Goal: Task Accomplishment & Management: Use online tool/utility

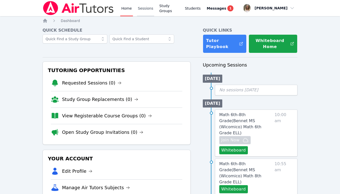
click at [144, 10] on link "Sessions" at bounding box center [145, 8] width 17 height 16
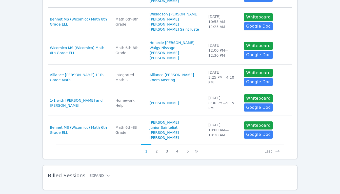
scroll to position [257, 0]
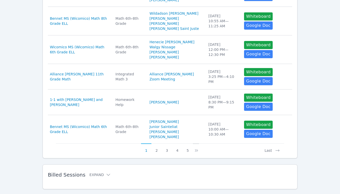
click at [194, 148] on icon at bounding box center [196, 150] width 5 height 5
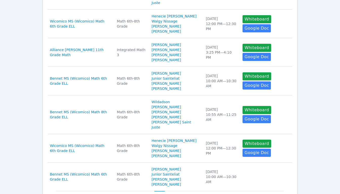
scroll to position [246, 0]
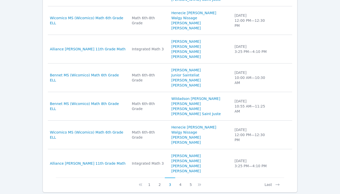
scroll to position [229, 0]
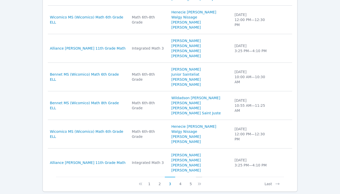
click at [198, 183] on icon at bounding box center [199, 184] width 2 height 3
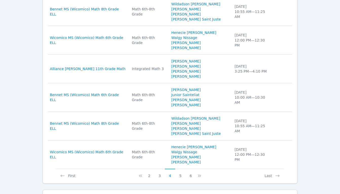
scroll to position [243, 0]
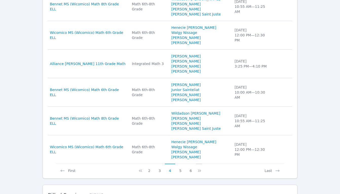
click at [200, 168] on icon at bounding box center [199, 170] width 5 height 5
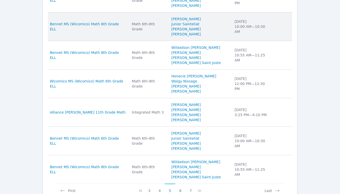
scroll to position [223, 0]
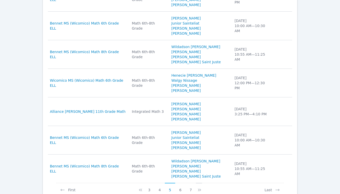
click at [198, 187] on icon at bounding box center [199, 189] width 5 height 5
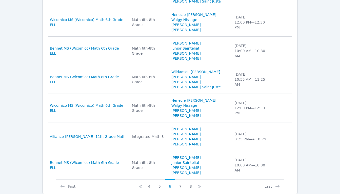
scroll to position [247, 0]
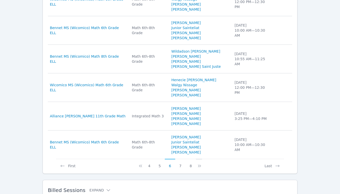
click at [200, 163] on icon at bounding box center [199, 165] width 5 height 5
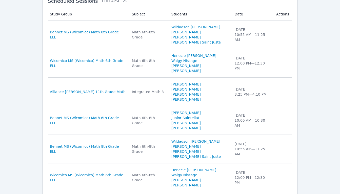
scroll to position [0, 0]
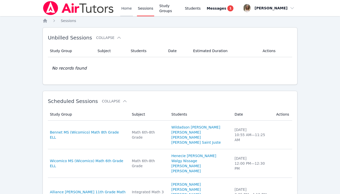
click at [130, 9] on link "Home" at bounding box center [126, 8] width 12 height 16
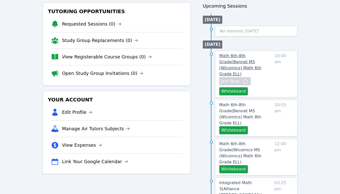
scroll to position [68, 0]
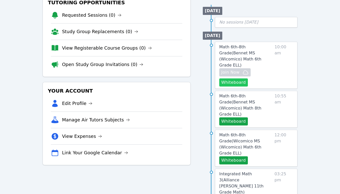
click at [224, 78] on button "Whiteboard" at bounding box center [233, 82] width 29 height 8
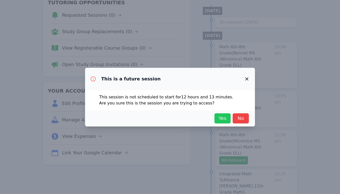
click at [222, 119] on span "Yes" at bounding box center [222, 118] width 11 height 7
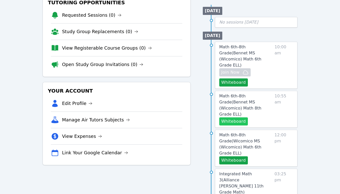
click at [232, 117] on button "Whiteboard" at bounding box center [233, 121] width 29 height 8
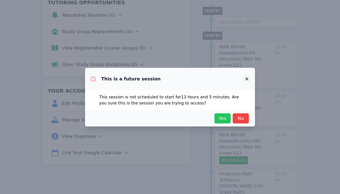
click at [220, 119] on span "Yes" at bounding box center [222, 118] width 11 height 7
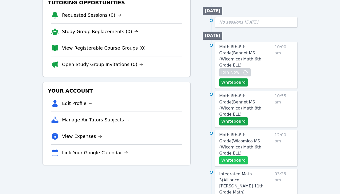
click at [233, 156] on button "Whiteboard" at bounding box center [233, 160] width 29 height 8
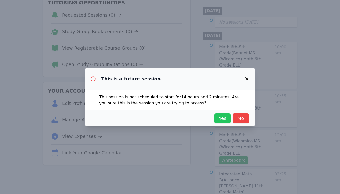
click at [221, 118] on span "Yes" at bounding box center [222, 118] width 11 height 7
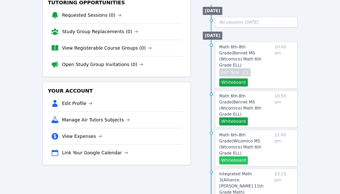
click at [229, 156] on button "Whiteboard" at bounding box center [233, 160] width 29 height 8
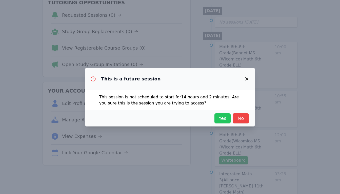
click at [223, 120] on span "Yes" at bounding box center [222, 118] width 11 height 7
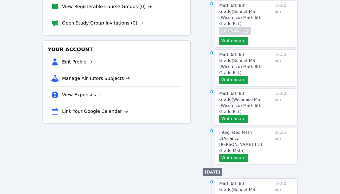
scroll to position [110, 0]
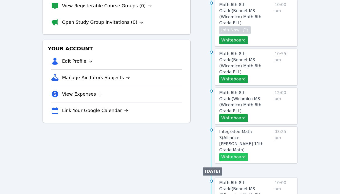
click at [234, 153] on button "Whiteboard" at bounding box center [233, 157] width 29 height 8
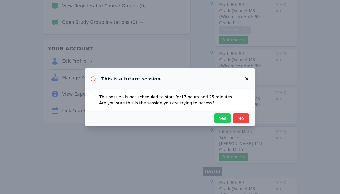
click at [220, 117] on span "Yes" at bounding box center [222, 118] width 11 height 7
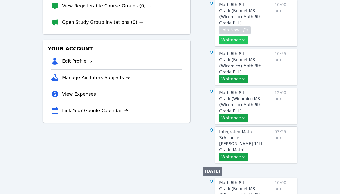
click at [226, 36] on button "Whiteboard" at bounding box center [233, 40] width 29 height 8
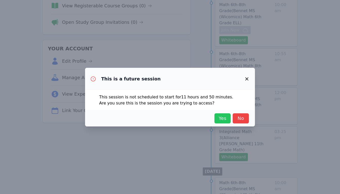
click at [221, 120] on span "Yes" at bounding box center [222, 118] width 11 height 7
